Goal: Find contact information: Find contact information

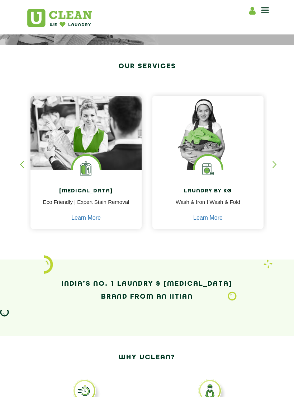
scroll to position [111, 0]
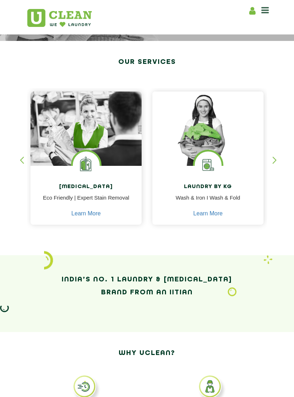
click at [216, 215] on link "Learn More" at bounding box center [207, 213] width 29 height 6
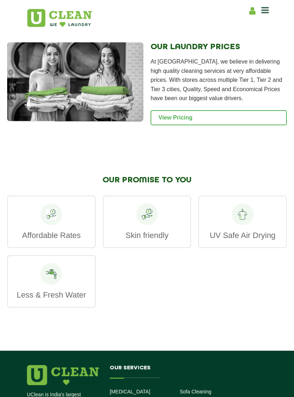
scroll to position [1119, 0]
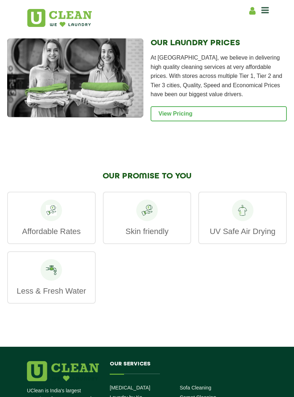
click at [198, 116] on link "View Pricing" at bounding box center [219, 113] width 136 height 15
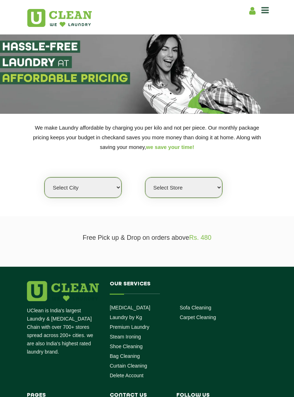
click at [98, 182] on select "Select city [GEOGRAPHIC_DATA] [GEOGRAPHIC_DATA] [GEOGRAPHIC_DATA] [GEOGRAPHIC_D…" at bounding box center [82, 187] width 77 height 20
select select "8"
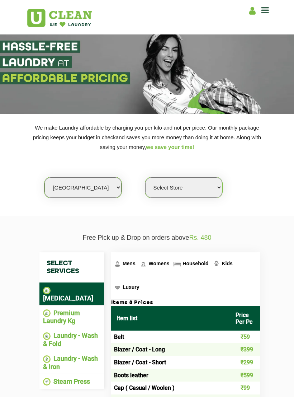
click at [217, 181] on select "Select Store [GEOGRAPHIC_DATA] [GEOGRAPHIC_DATA] [GEOGRAPHIC_DATA] [GEOGRAPHIC_…" at bounding box center [183, 187] width 77 height 20
select select "498"
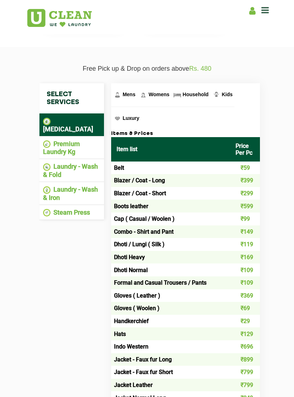
scroll to position [169, 0]
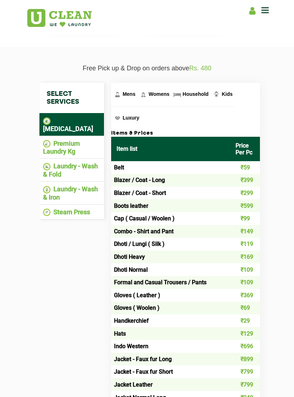
click at [75, 140] on li "Premium Laundry Kg" at bounding box center [71, 148] width 57 height 16
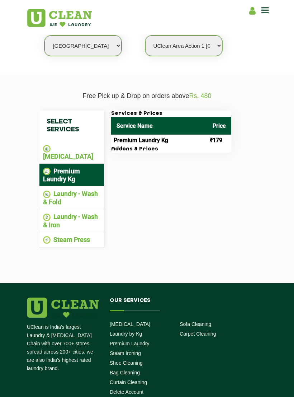
scroll to position [141, 0]
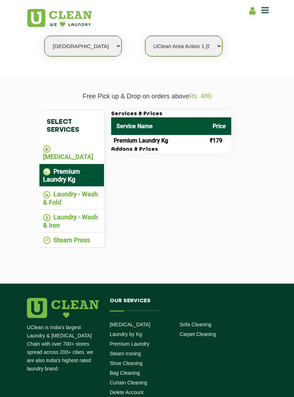
click at [84, 190] on li "Laundry - Wash & Fold" at bounding box center [71, 198] width 57 height 16
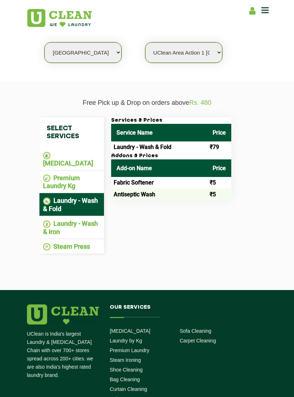
scroll to position [134, 0]
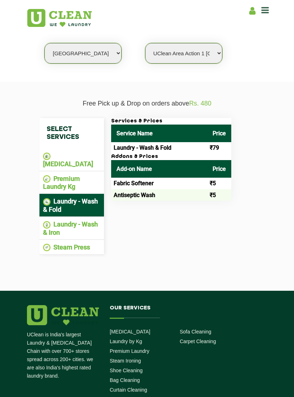
click at [219, 147] on td "₹79" at bounding box center [219, 147] width 24 height 11
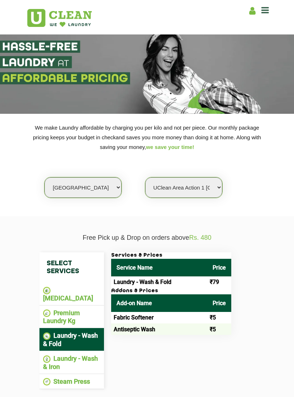
scroll to position [0, 0]
click at [277, 13] on header "Home About us Franchise Services Dry Cleaning Laundry by Kg Premium Laundry Ste…" at bounding box center [147, 17] width 294 height 34
click at [268, 10] on icon at bounding box center [266, 10] width 8 height 9
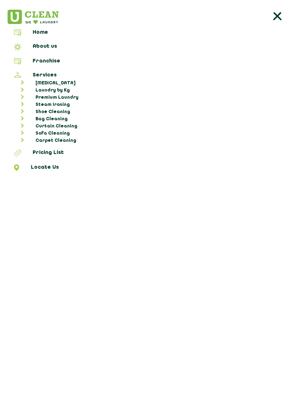
click at [53, 91] on link "Laundry by Kg" at bounding box center [151, 90] width 282 height 7
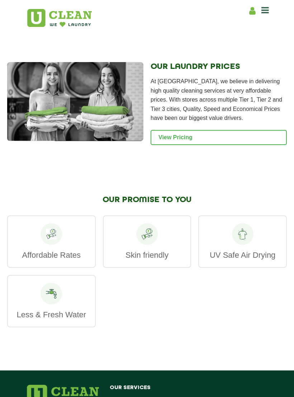
scroll to position [1103, 0]
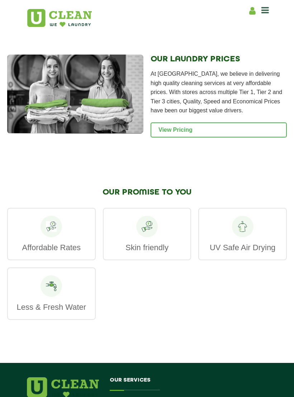
click at [217, 126] on link "View Pricing" at bounding box center [219, 129] width 136 height 15
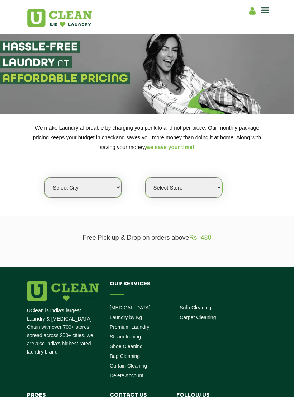
click at [263, 11] on icon at bounding box center [266, 10] width 8 height 9
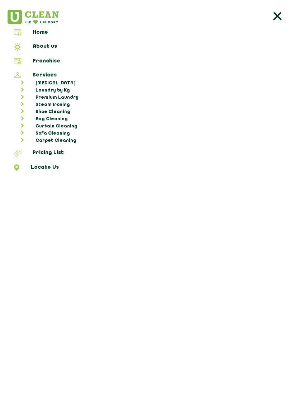
click at [49, 167] on link "Locate Us" at bounding box center [147, 168] width 289 height 9
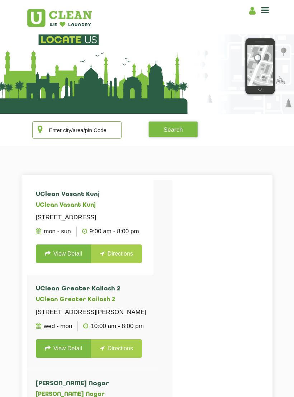
click at [79, 137] on input "text" at bounding box center [76, 129] width 89 height 17
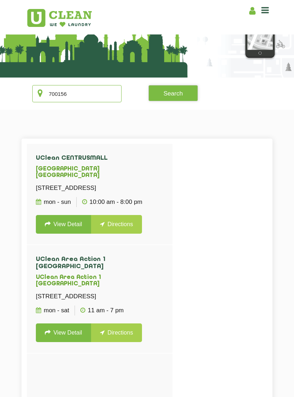
scroll to position [37, 0]
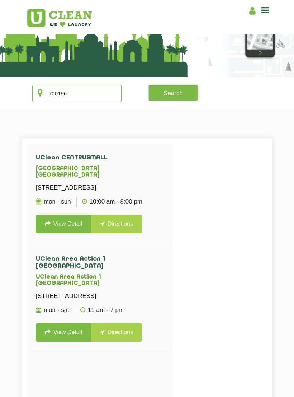
type input "700156"
click at [121, 226] on link "Directions" at bounding box center [116, 224] width 51 height 19
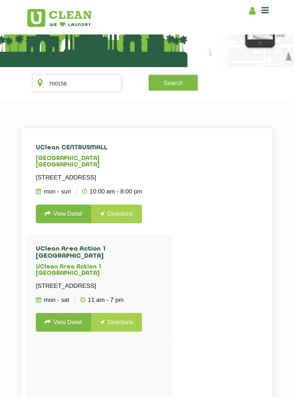
scroll to position [39, 0]
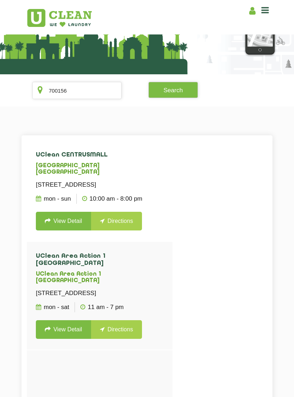
click at [60, 221] on link "View Detail" at bounding box center [63, 221] width 55 height 19
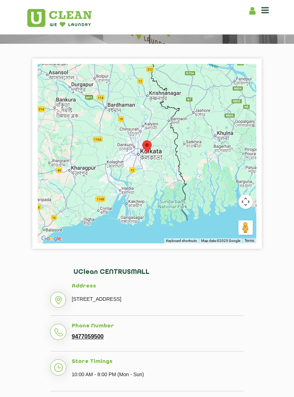
scroll to position [71, 0]
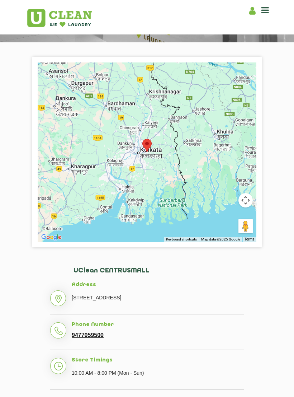
click at [145, 298] on p "G5B, CENTRUSMALL, AA II, Newtown, Kolkata - 700156" at bounding box center [158, 297] width 172 height 11
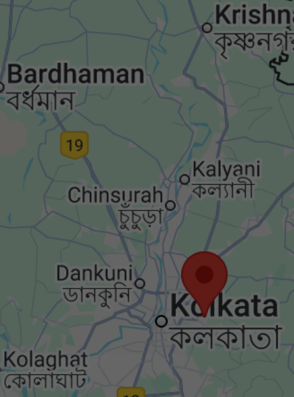
scroll to position [103, 0]
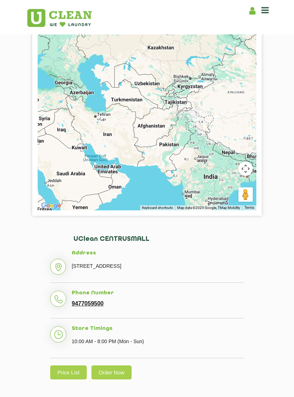
click at [93, 305] on link "9477059500" at bounding box center [88, 303] width 32 height 6
click at [88, 304] on link "9477059500" at bounding box center [88, 303] width 32 height 6
click at [262, 15] on span at bounding box center [266, 10] width 8 height 10
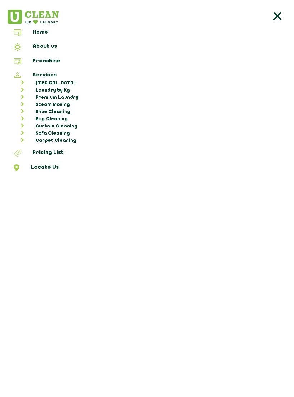
click at [276, 24] on span at bounding box center [281, 18] width 22 height 16
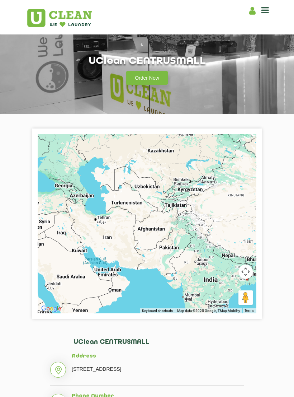
scroll to position [0, 0]
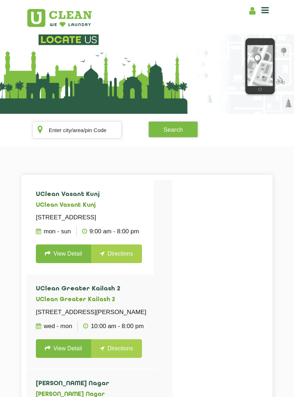
click at [56, 142] on section "Search" at bounding box center [147, 130] width 294 height 32
click at [58, 135] on input "text" at bounding box center [76, 129] width 89 height 17
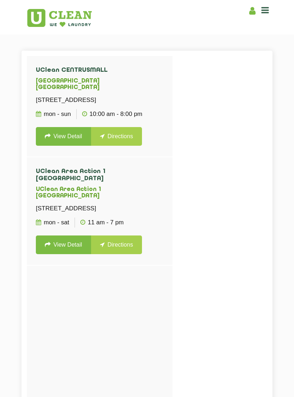
scroll to position [126, 0]
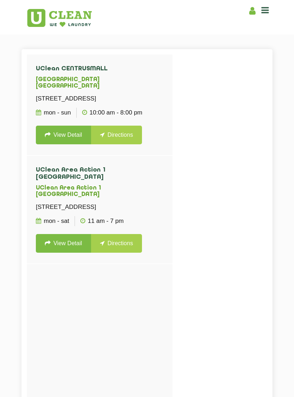
type input "700156"
click at [135, 253] on link "Directions" at bounding box center [116, 243] width 51 height 19
click at [122, 250] on link "Directions" at bounding box center [116, 243] width 51 height 19
click at [128, 253] on link "Directions" at bounding box center [116, 243] width 51 height 19
click at [132, 253] on link "Directions" at bounding box center [116, 243] width 51 height 19
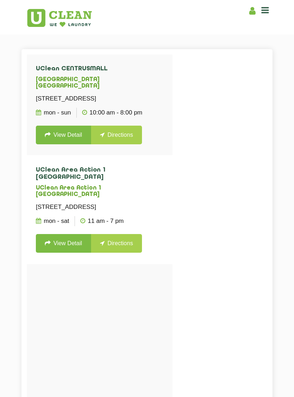
click at [132, 253] on link "Directions" at bounding box center [116, 243] width 51 height 19
